Goal: Task Accomplishment & Management: Complete application form

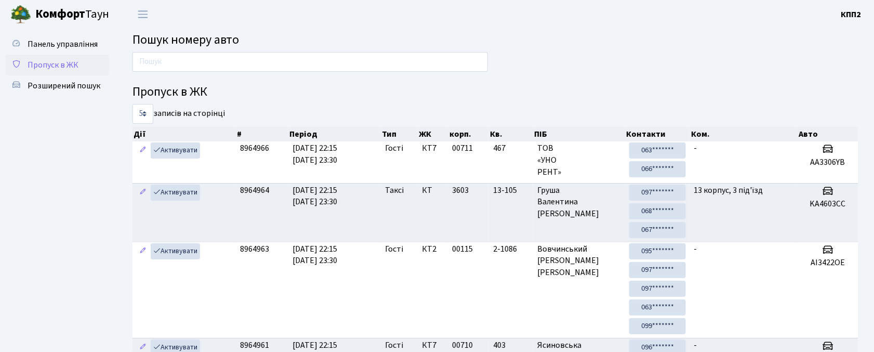
click at [55, 71] on link "Пропуск в ЖК" at bounding box center [57, 65] width 104 height 21
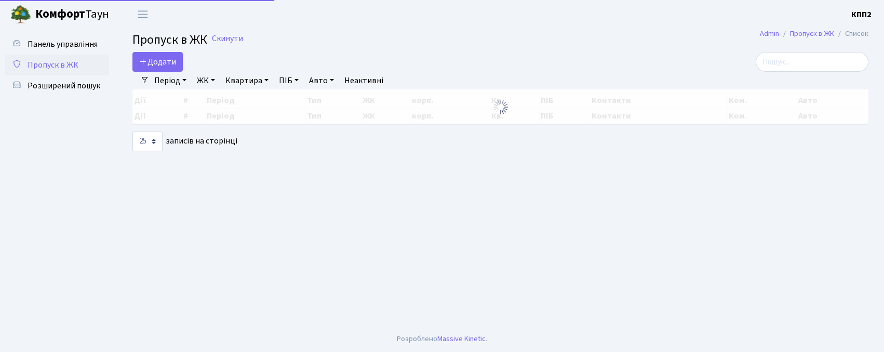
select select "25"
click at [149, 59] on span "Додати" at bounding box center [157, 61] width 37 height 11
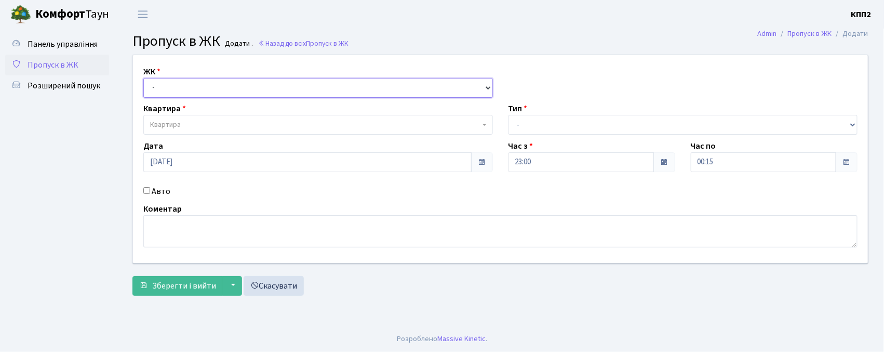
click at [163, 89] on select "- КТ, вул. Регенераторна, 4 КТ2, просп. [STREET_ADDRESS] [STREET_ADDRESS] [PERS…" at bounding box center [318, 88] width 350 height 20
select select "295"
click at [143, 78] on select "- КТ, вул. Регенераторна, 4 КТ2, просп. [STREET_ADDRESS] [STREET_ADDRESS] [PERS…" at bounding box center [318, 88] width 350 height 20
select select
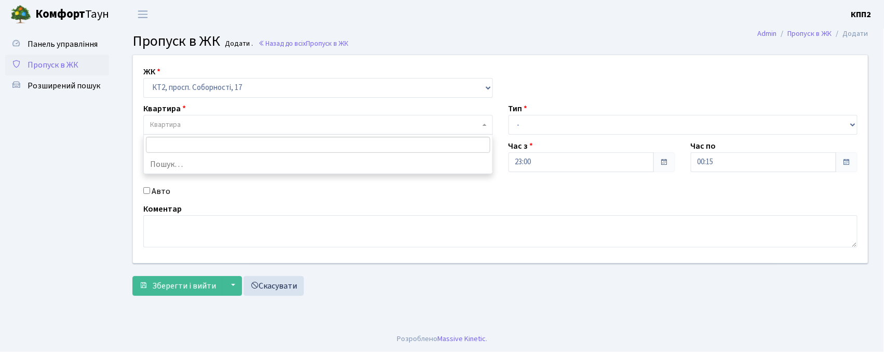
click at [175, 132] on span "Квартира" at bounding box center [318, 125] width 350 height 20
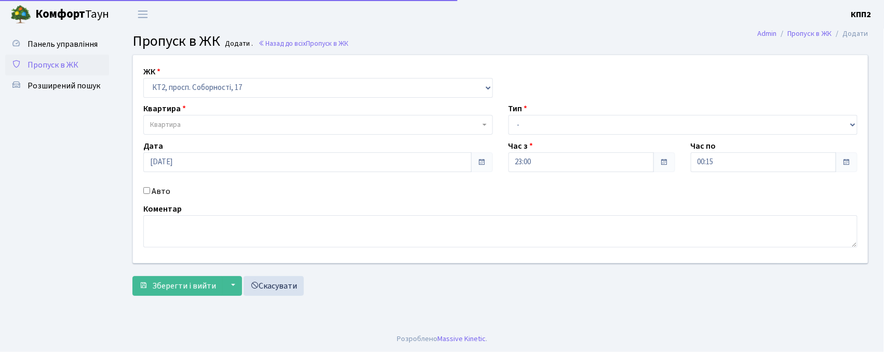
click at [173, 101] on div "ЖК - КТ, вул. Регенераторна, 4 КТ2, просп. Соборності, 17 КТ3, вул. Березнева, …" at bounding box center [500, 159] width 751 height 208
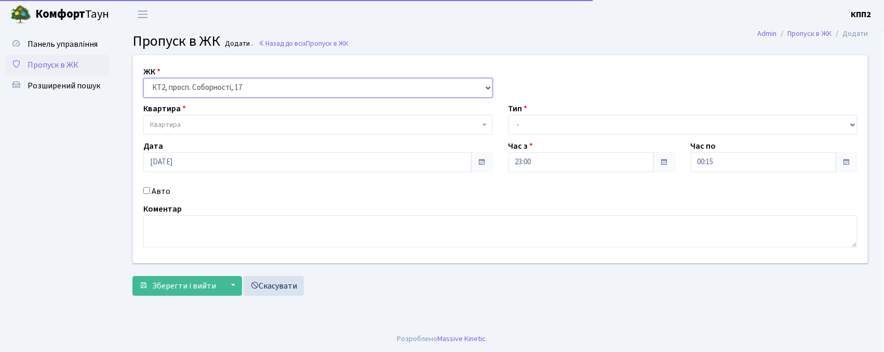
click at [175, 92] on select "- КТ, вул. Регенераторна, 4 КТ2, просп. Соборності, 17 КТ3, вул. Березнева, 16 …" at bounding box center [318, 88] width 350 height 20
click at [143, 78] on select "- КТ, вул. Регенераторна, 4 КТ2, просп. Соборності, 17 КТ3, вул. Березнева, 16 …" at bounding box center [318, 88] width 350 height 20
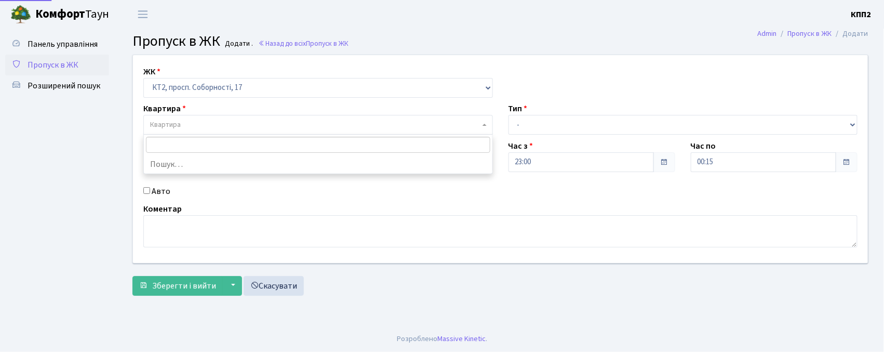
drag, startPoint x: 181, startPoint y: 131, endPoint x: 184, endPoint y: 98, distance: 33.9
click at [181, 122] on span "Квартира" at bounding box center [318, 125] width 350 height 20
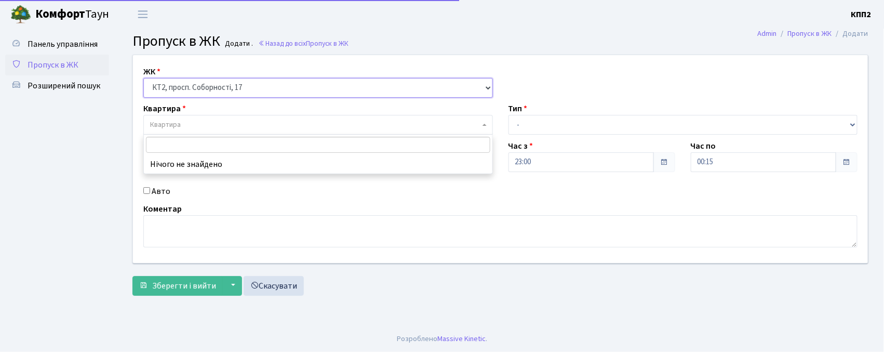
click at [187, 96] on select "- КТ, вул. Регенераторна, 4 КТ2, просп. Соборності, 17 КТ3, вул. Березнева, 16 …" at bounding box center [318, 88] width 350 height 20
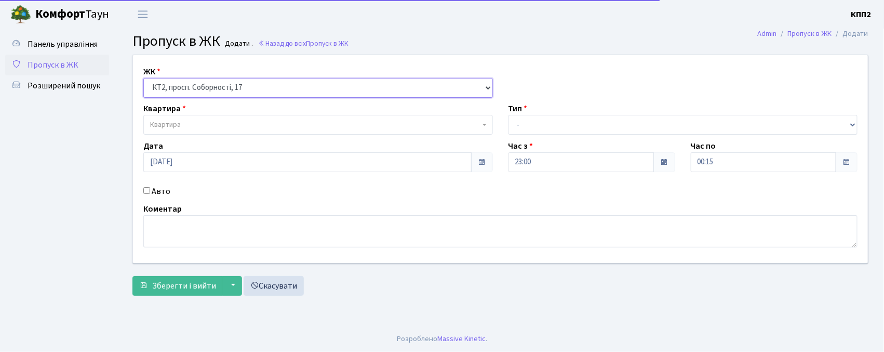
select select "271"
click at [143, 78] on select "- КТ, вул. Регенераторна, 4 КТ2, просп. Соборності, 17 КТ3, вул. Березнева, 16 …" at bounding box center [318, 88] width 350 height 20
select select
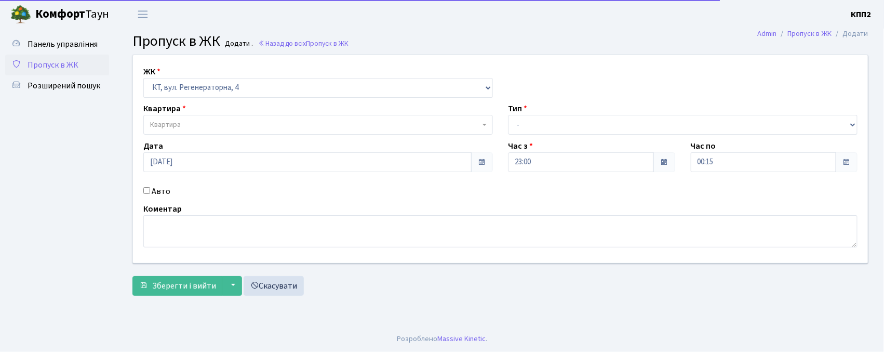
click at [184, 128] on span "Квартира" at bounding box center [315, 124] width 330 height 10
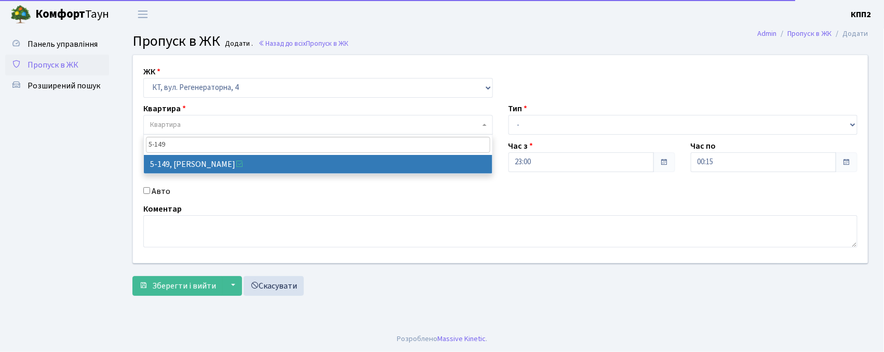
type input "5-149"
select select "2409"
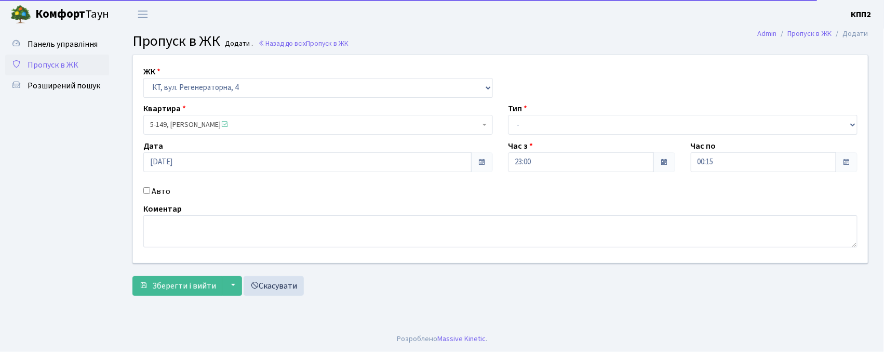
click at [155, 192] on label "Авто" at bounding box center [161, 191] width 19 height 12
click at [150, 192] on input "Авто" at bounding box center [146, 190] width 7 height 7
checkbox input "true"
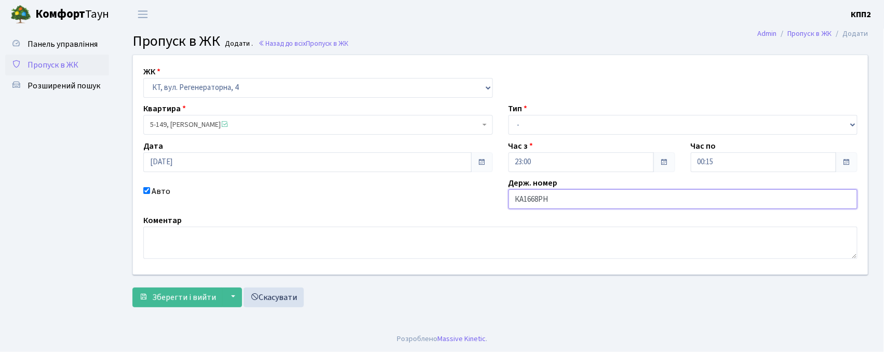
type input "КА1668РН"
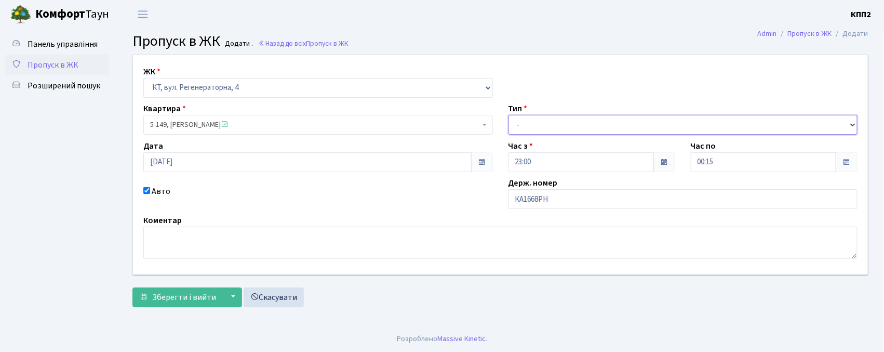
click at [514, 126] on select "- Доставка Таксі Гості Сервіс" at bounding box center [683, 125] width 350 height 20
select select "2"
click at [508, 115] on select "- Доставка Таксі Гості Сервіс" at bounding box center [683, 125] width 350 height 20
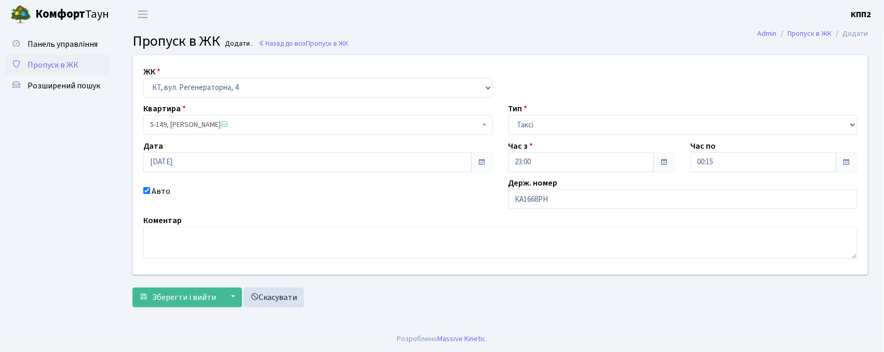
click at [140, 312] on div "ЖК - КТ, вул. Регенераторна, 4 КТ2, просп. Соборності, 17 КТ3, вул. Березнева, …" at bounding box center [501, 184] width 752 height 258
click at [142, 307] on button "Зберегти і вийти" at bounding box center [177, 297] width 90 height 20
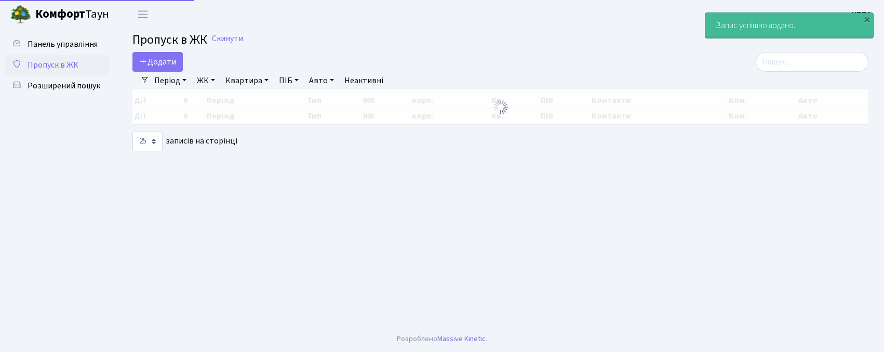
select select "25"
